Goal: Task Accomplishment & Management: Manage account settings

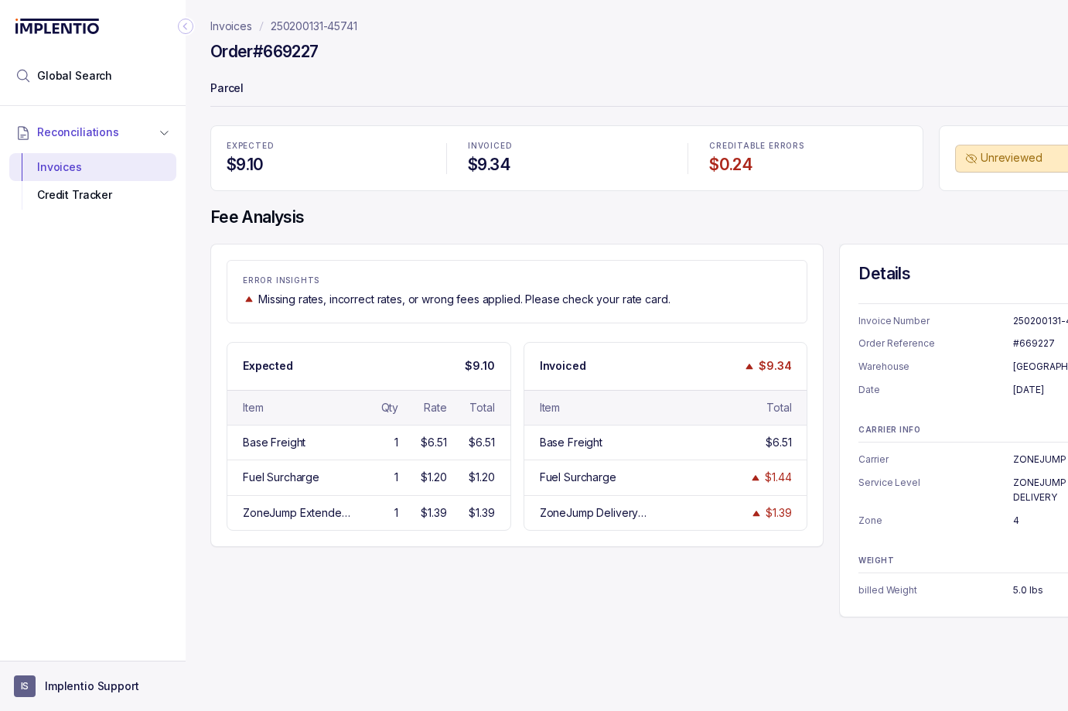
click at [86, 672] on aside "IS Implentio Support" at bounding box center [93, 685] width 186 height 50
click at [103, 691] on p "Implentio Support" at bounding box center [92, 685] width 94 height 15
click at [75, 651] on p "Logout" at bounding box center [102, 652] width 128 height 15
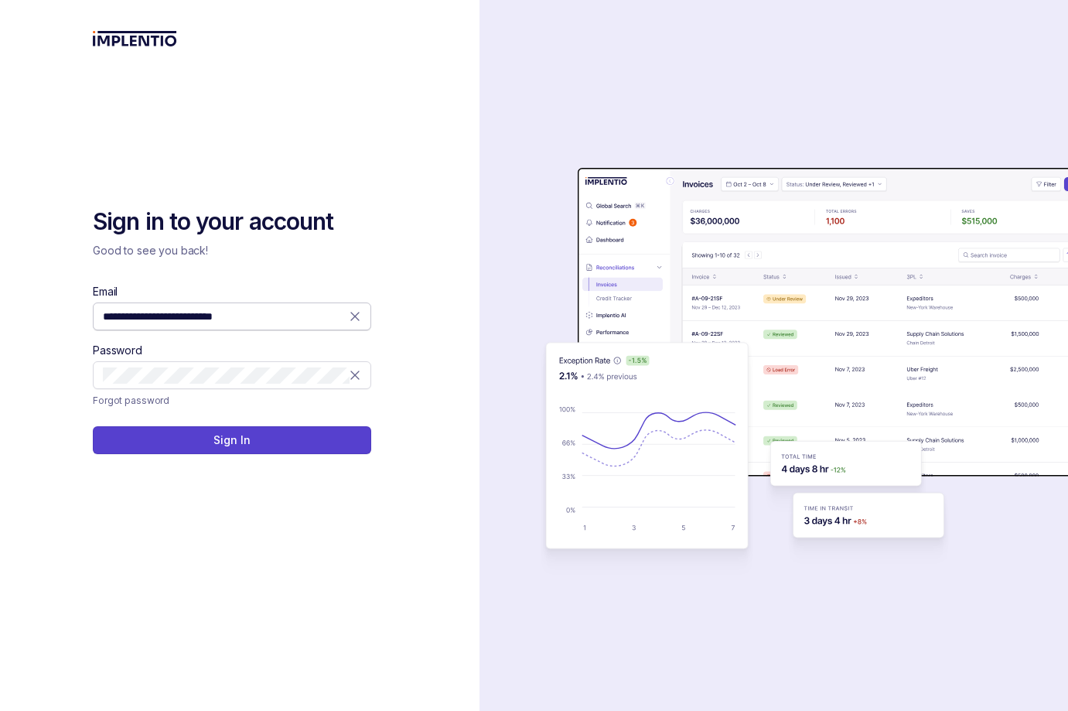
click at [358, 316] on icon at bounding box center [354, 316] width 15 height 15
click at [295, 324] on span at bounding box center [232, 316] width 278 height 28
click at [289, 317] on input "Email" at bounding box center [232, 316] width 258 height 15
type input "**********"
click at [291, 445] on button "Sign In" at bounding box center [232, 440] width 278 height 28
